Goal: Information Seeking & Learning: Learn about a topic

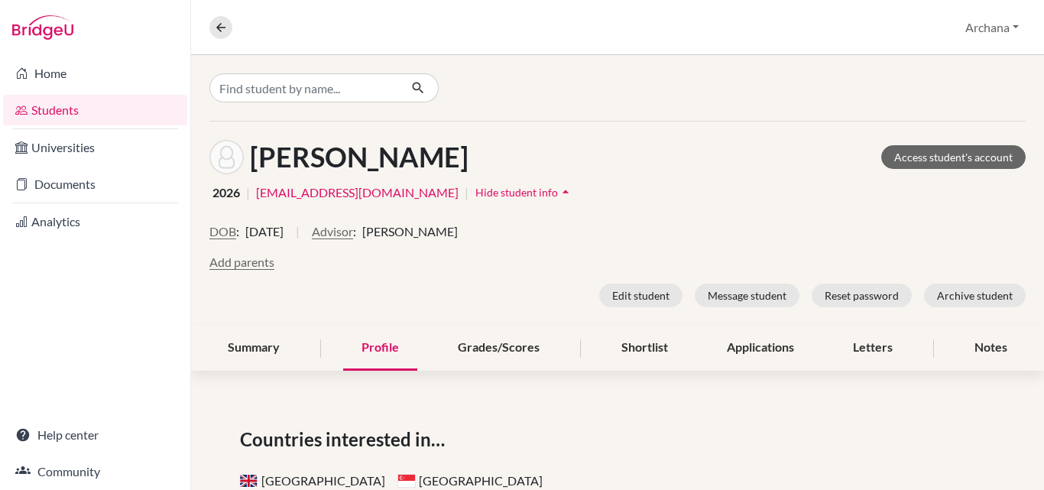
click at [53, 108] on link "Students" at bounding box center [95, 110] width 184 height 31
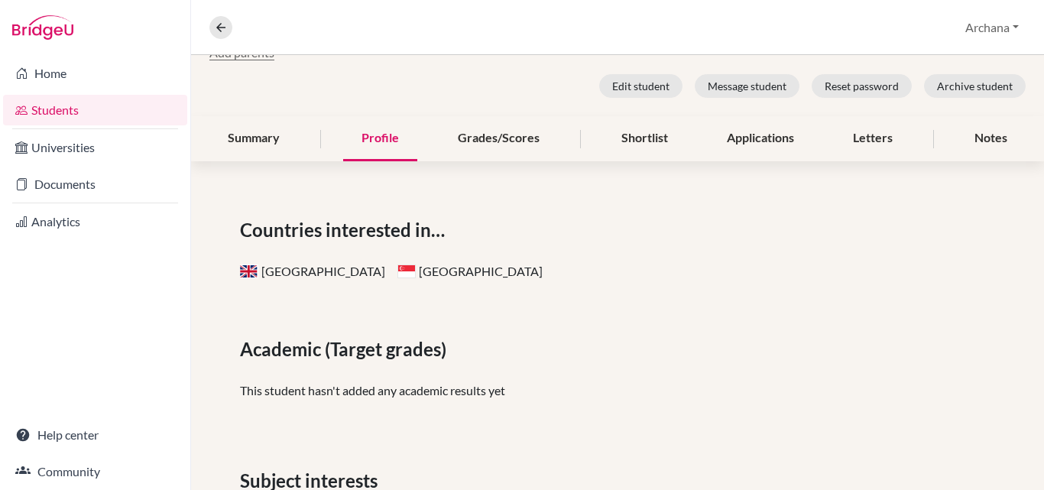
scroll to position [229, 0]
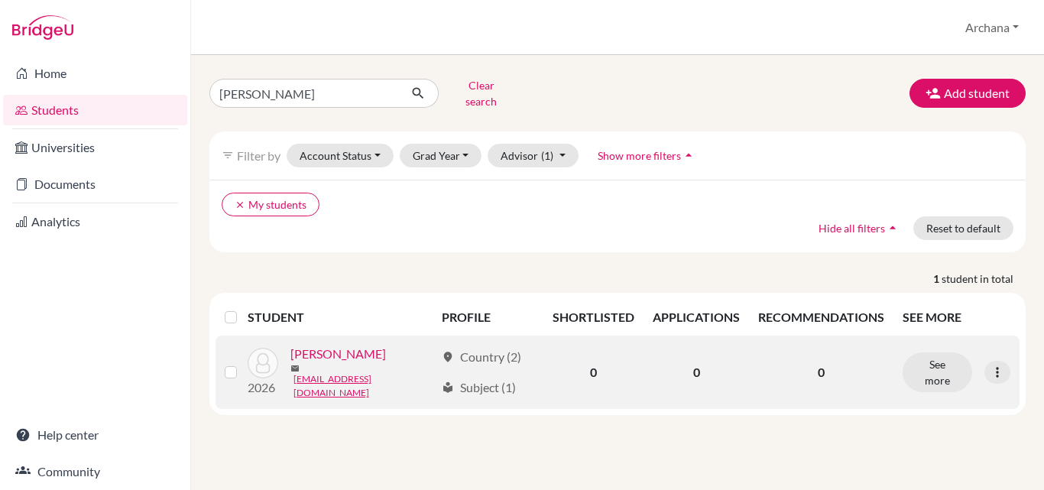
click at [302, 363] on link "Thankachan, Prathyush" at bounding box center [339, 354] width 96 height 18
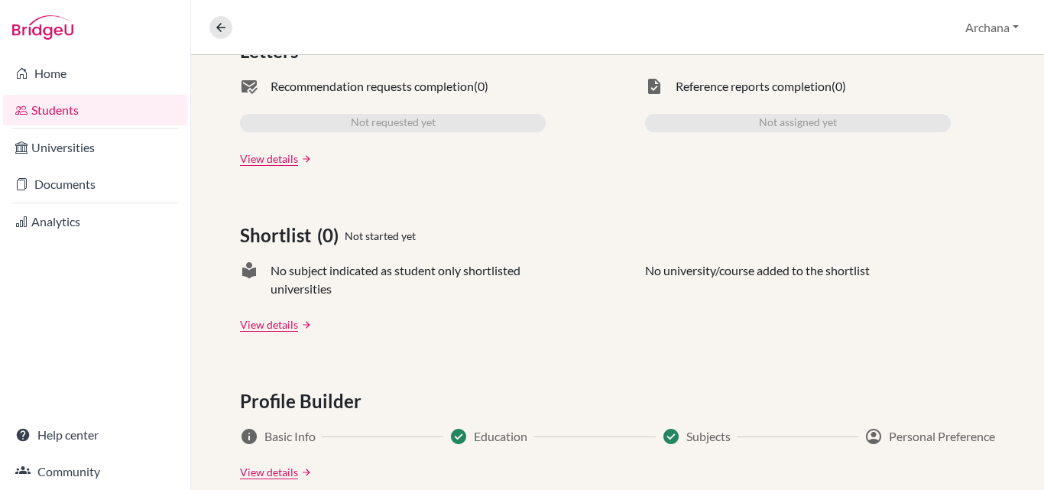
scroll to position [382, 0]
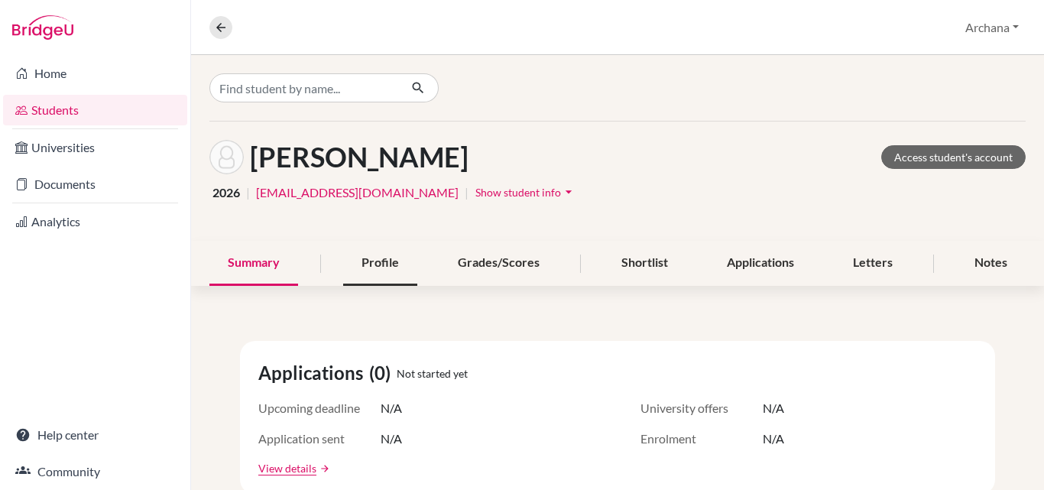
click at [389, 260] on div "Profile" at bounding box center [380, 263] width 74 height 45
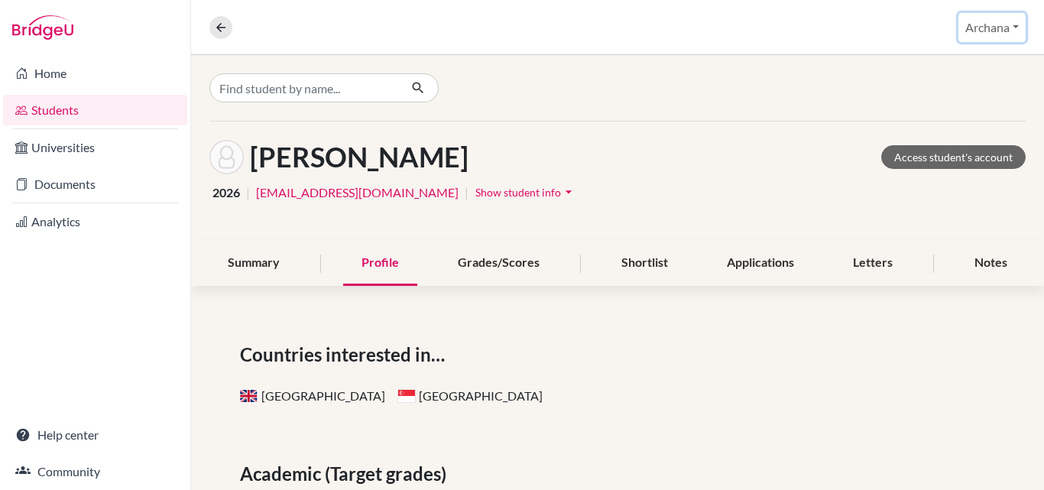
click at [1014, 24] on button "Archana" at bounding box center [992, 27] width 67 height 29
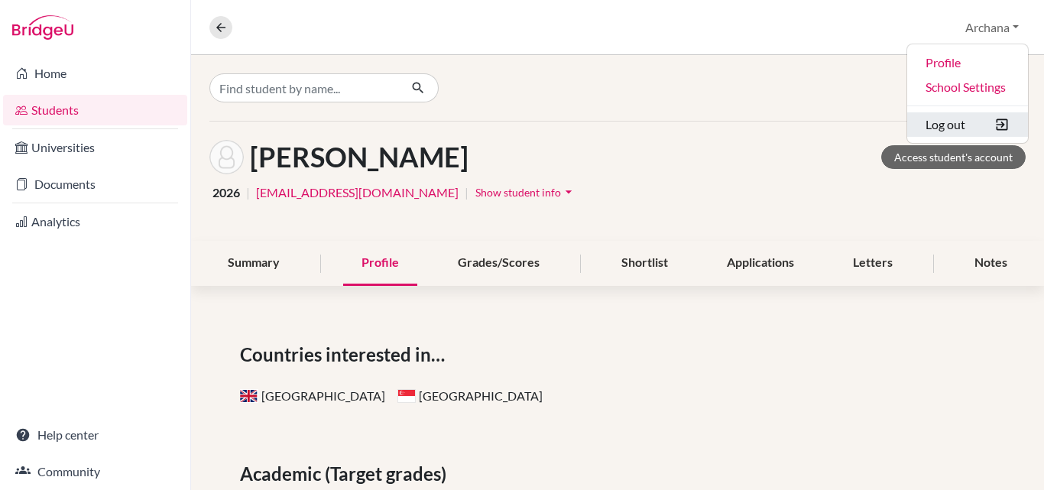
click at [938, 121] on button "Log out" at bounding box center [967, 124] width 121 height 24
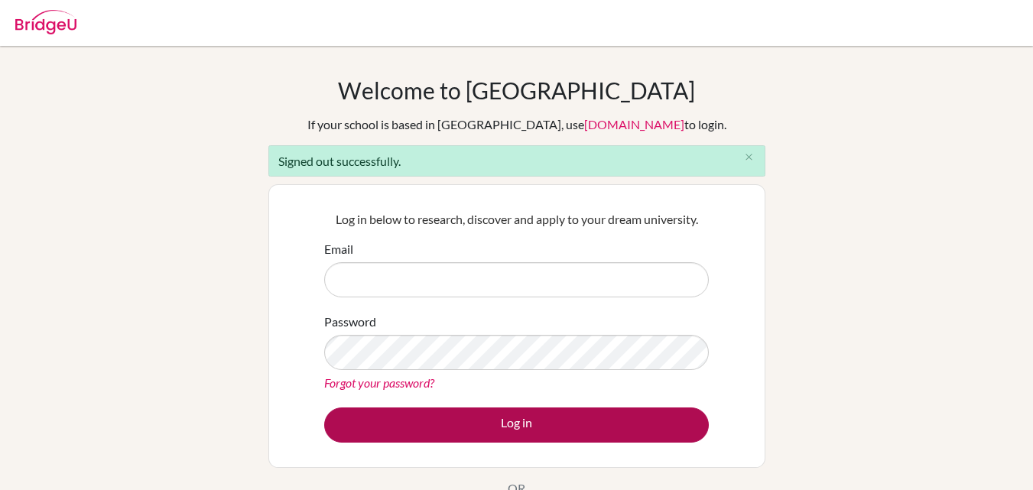
type input "[EMAIL_ADDRESS][DOMAIN_NAME]"
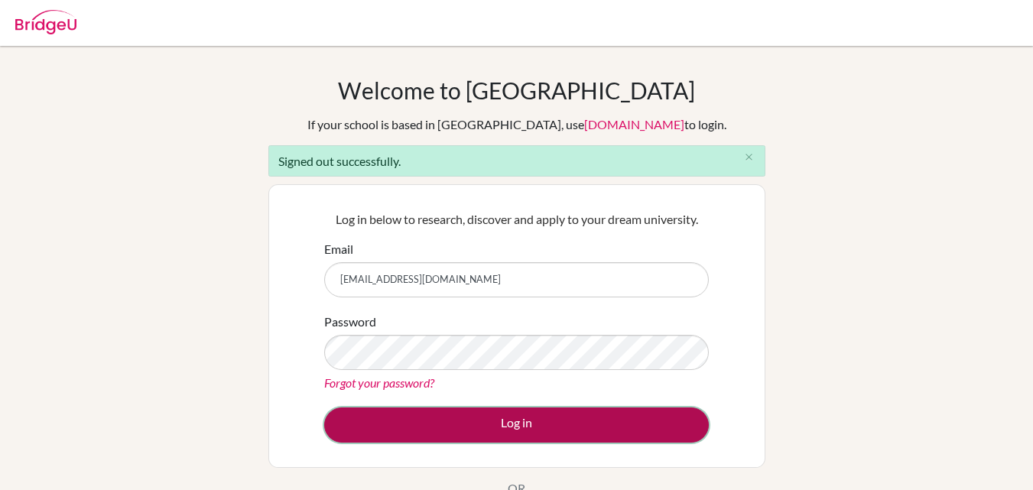
click at [508, 428] on button "Log in" at bounding box center [516, 424] width 385 height 35
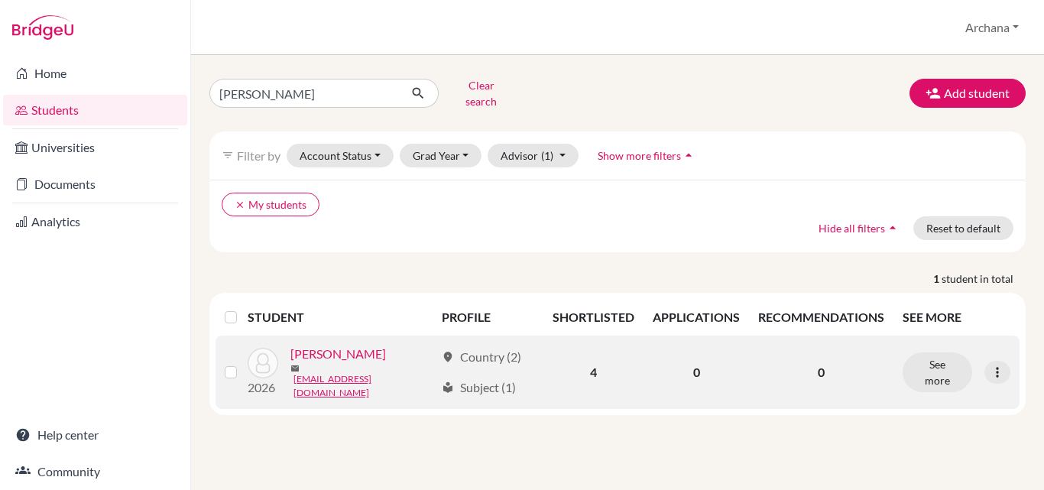
click at [307, 363] on link "[PERSON_NAME]" at bounding box center [339, 354] width 96 height 18
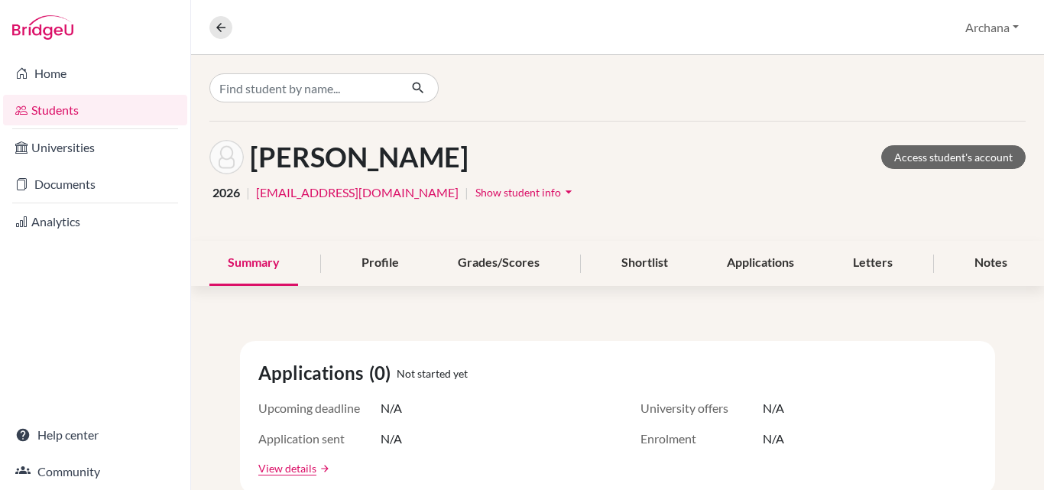
click at [50, 110] on link "Students" at bounding box center [95, 110] width 184 height 31
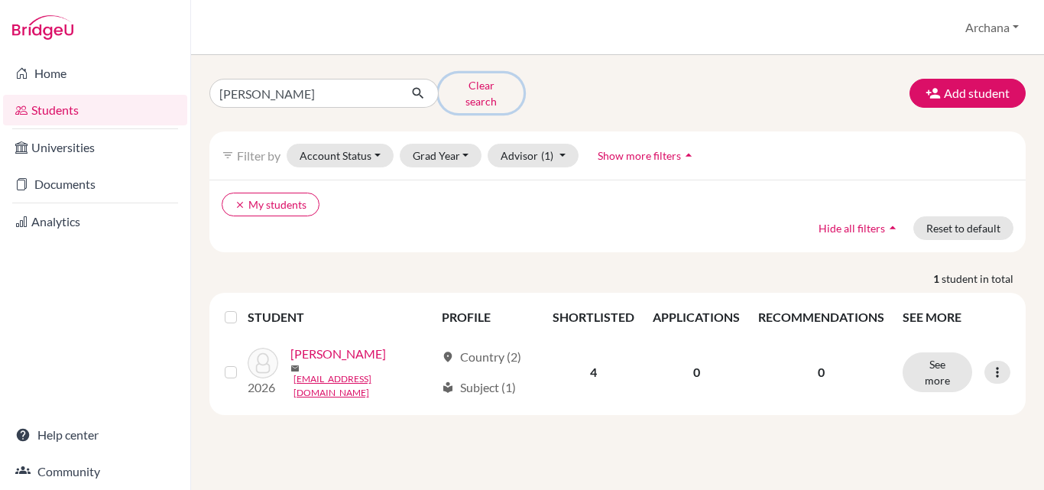
click at [506, 91] on button "Clear search" at bounding box center [481, 93] width 85 height 40
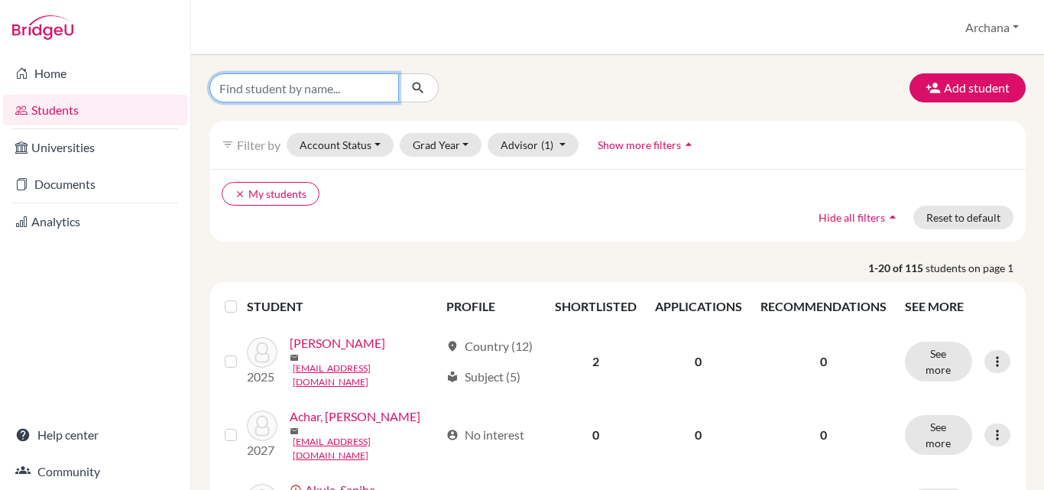
click at [267, 86] on input "Find student by name..." at bounding box center [304, 87] width 190 height 29
type input "bhagat"
click at [426, 93] on button "submit" at bounding box center [418, 87] width 41 height 29
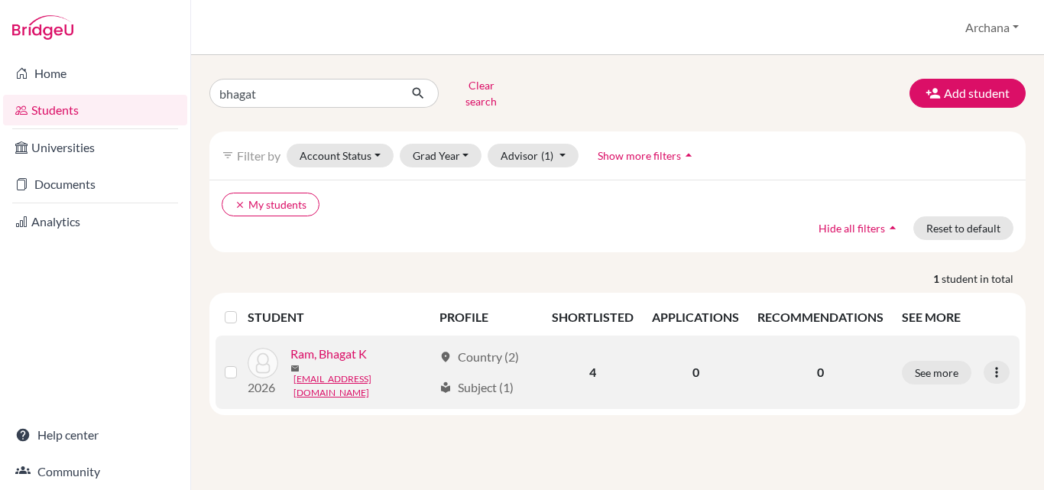
click at [331, 354] on link "Ram, Bhagat K" at bounding box center [329, 354] width 76 height 18
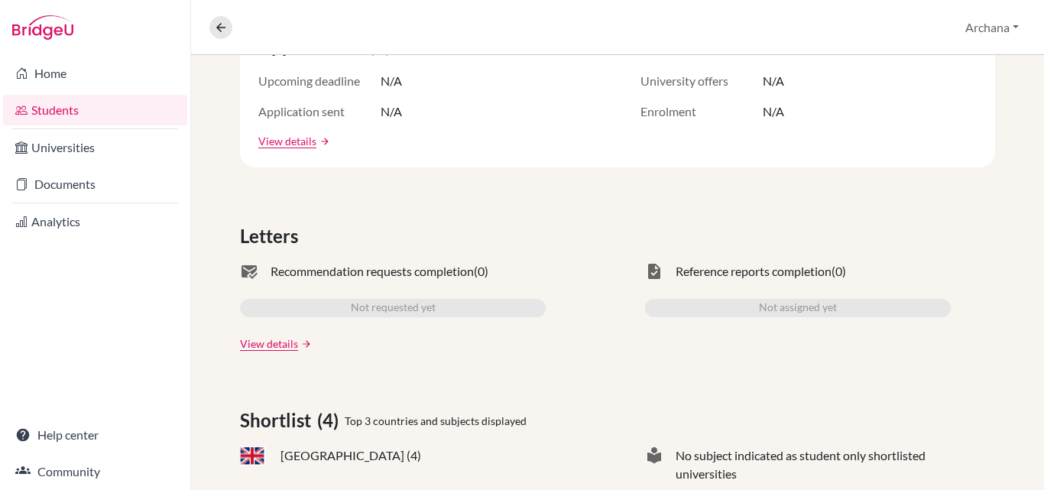
scroll to position [472, 0]
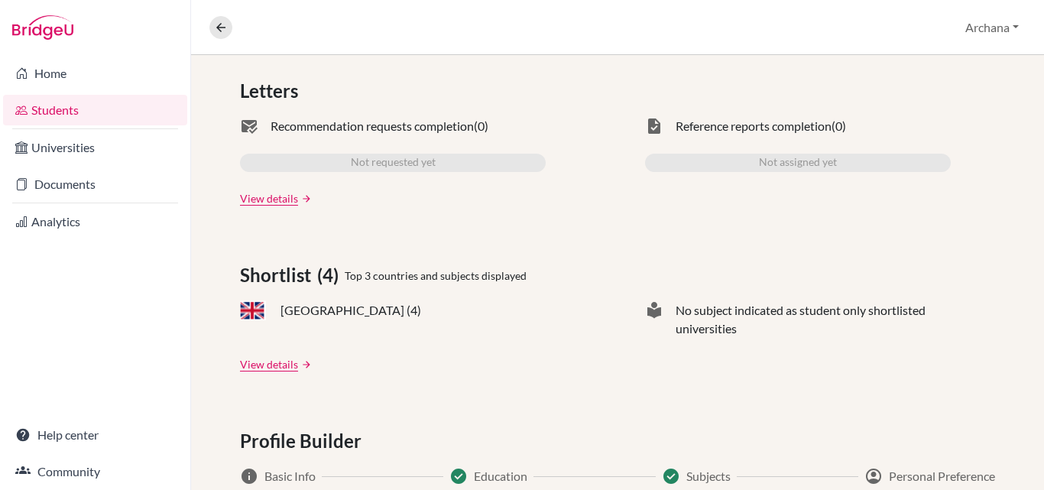
click at [270, 363] on link "View details" at bounding box center [269, 364] width 58 height 16
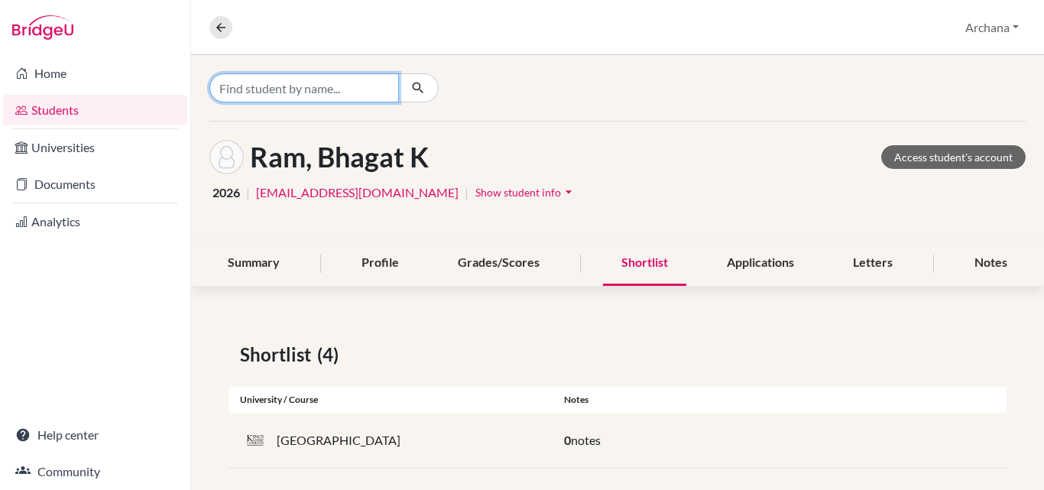
click at [294, 96] on input "Find student by name..." at bounding box center [304, 87] width 190 height 29
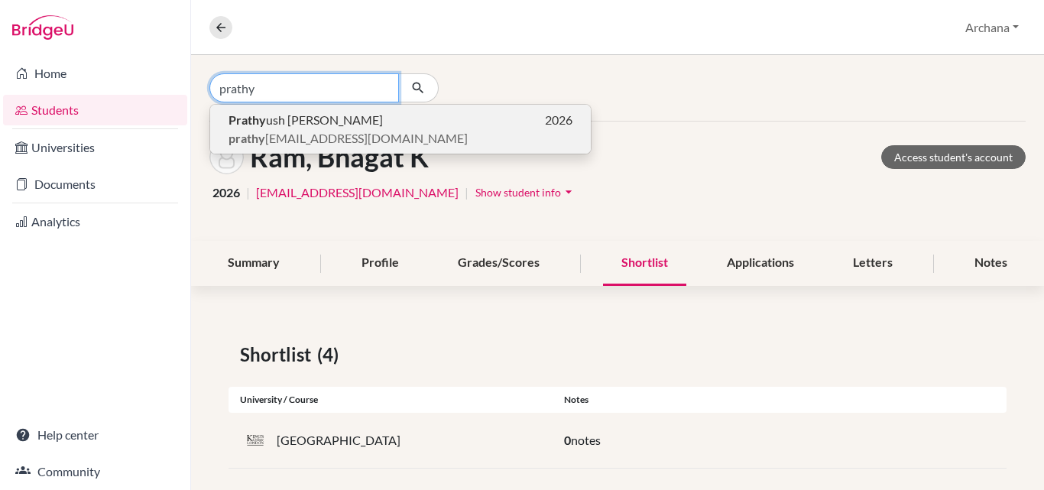
type input "prathy"
click at [333, 134] on span "prathy [EMAIL_ADDRESS][DOMAIN_NAME]" at bounding box center [348, 138] width 239 height 18
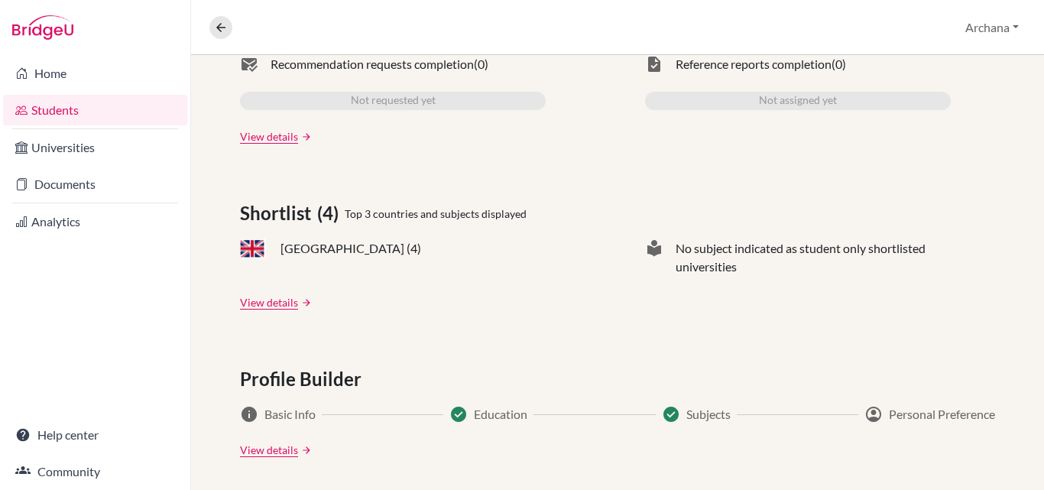
scroll to position [535, 0]
click at [262, 310] on div "Applications (0) Not started yet Upcoming deadline N/A University offers N/A Ap…" at bounding box center [617, 289] width 853 height 1040
click at [259, 300] on link "View details" at bounding box center [269, 302] width 58 height 16
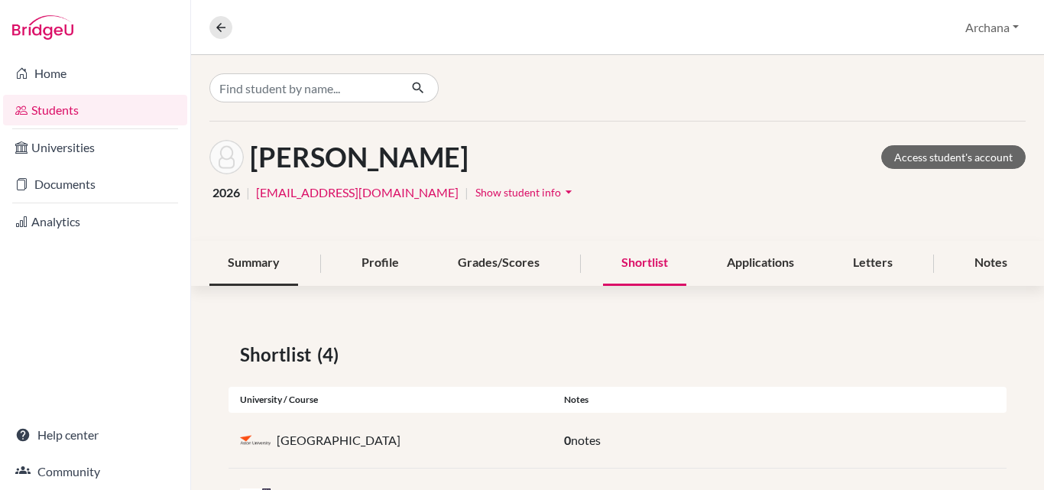
click at [242, 261] on div "Summary" at bounding box center [253, 263] width 89 height 45
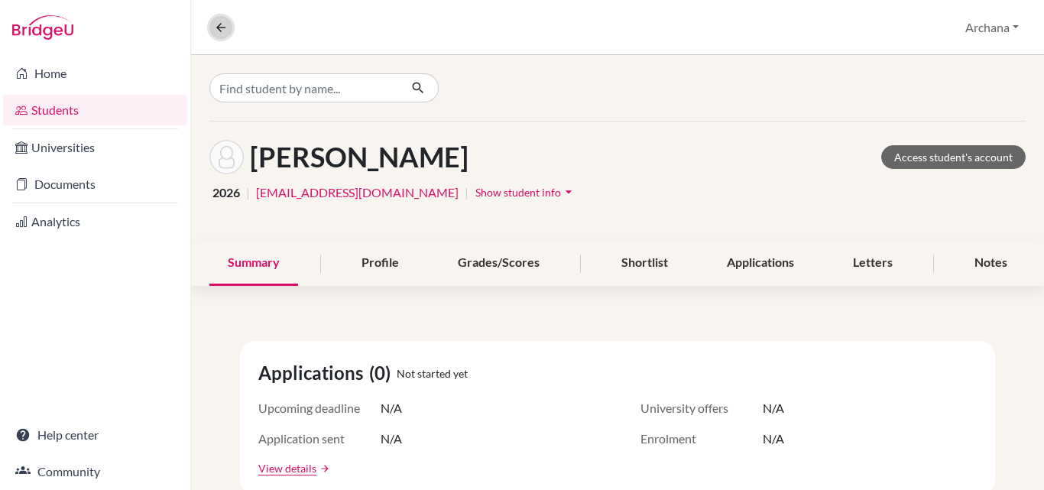
click at [222, 28] on icon at bounding box center [221, 28] width 14 height 14
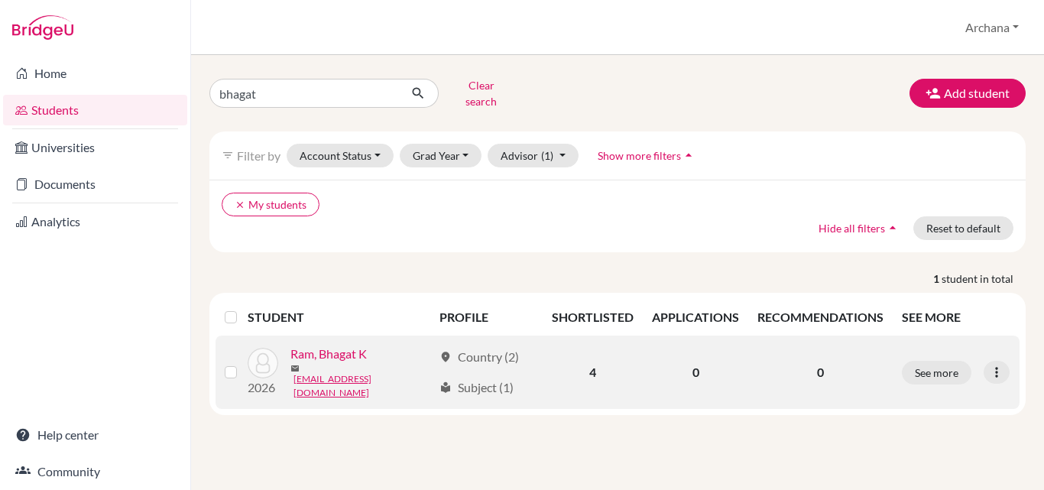
click at [346, 350] on link "Ram, Bhagat K" at bounding box center [329, 354] width 76 height 18
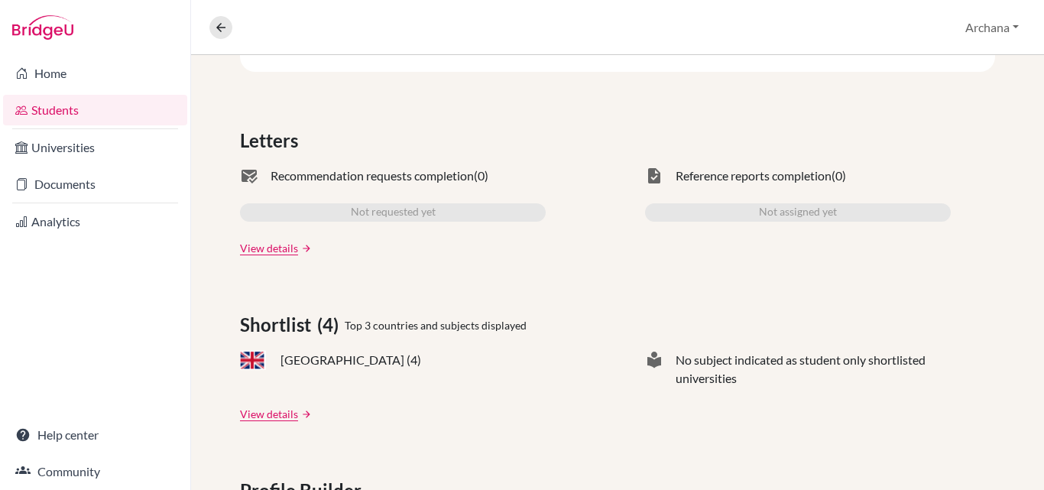
scroll to position [459, 0]
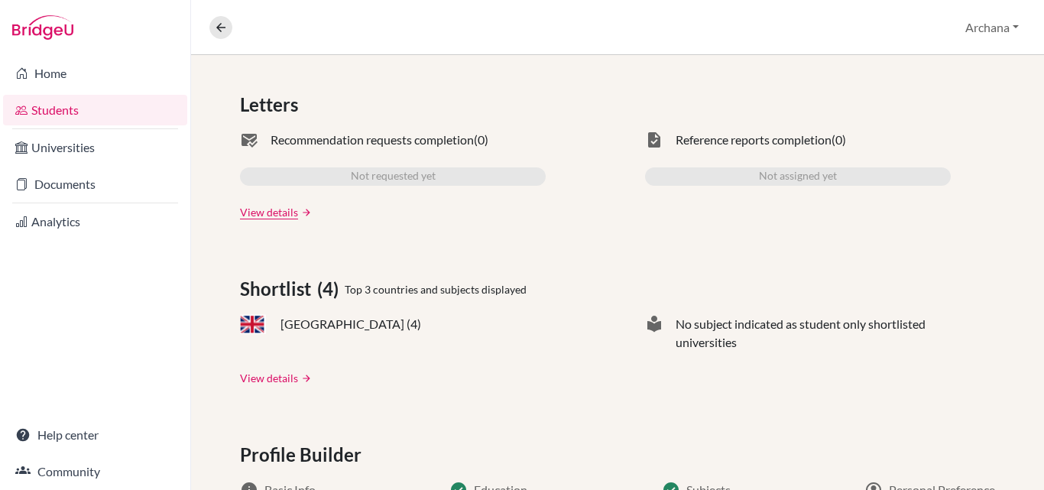
click at [254, 377] on link "View details" at bounding box center [269, 378] width 58 height 16
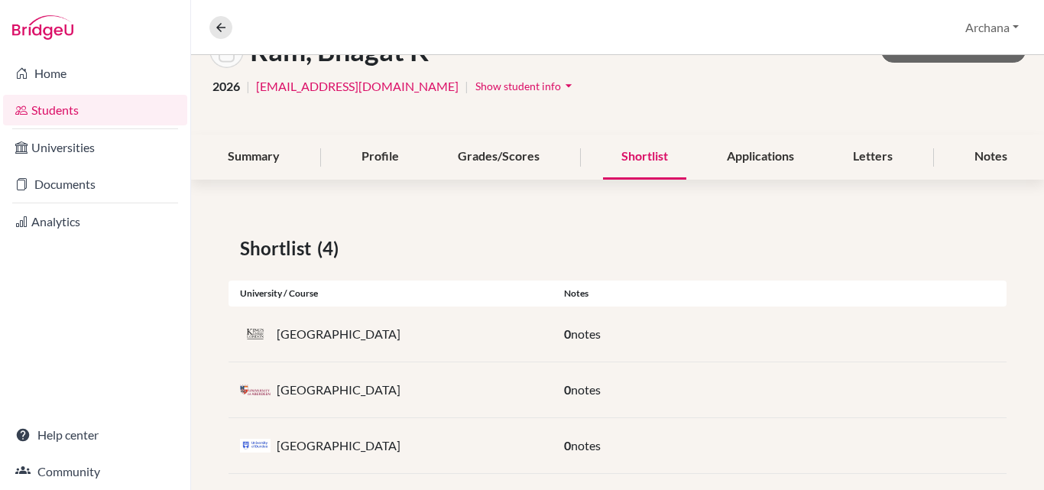
scroll to position [183, 0]
